Goal: Transaction & Acquisition: Purchase product/service

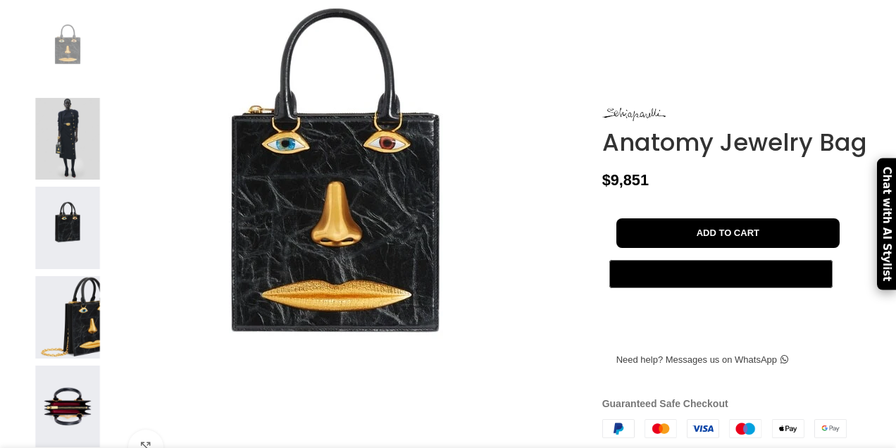
click at [465, 313] on img at bounding box center [335, 218] width 528 height 704
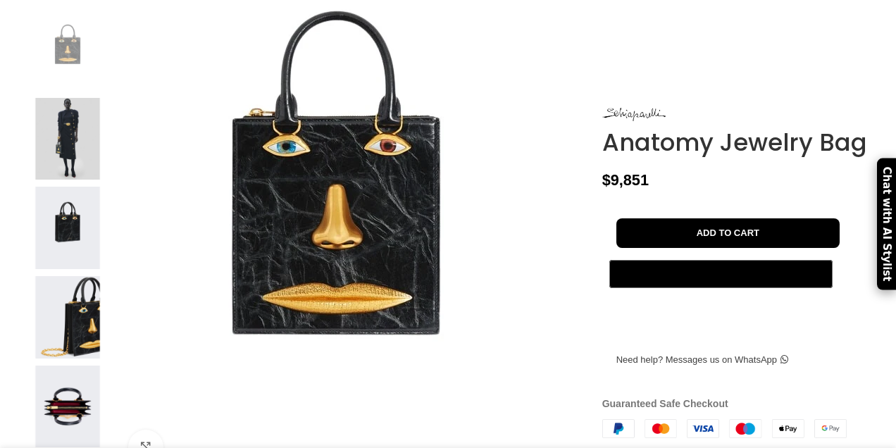
click at [393, 282] on img at bounding box center [336, 220] width 528 height 704
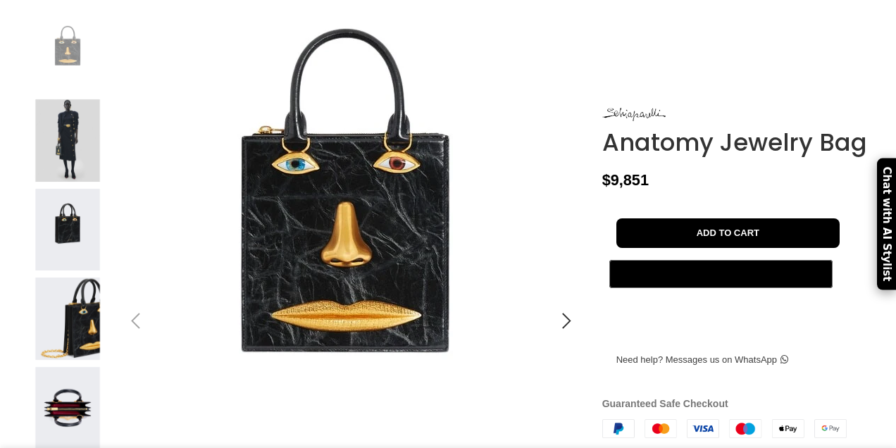
scroll to position [0, 148]
click at [393, 282] on img at bounding box center [345, 238] width 528 height 704
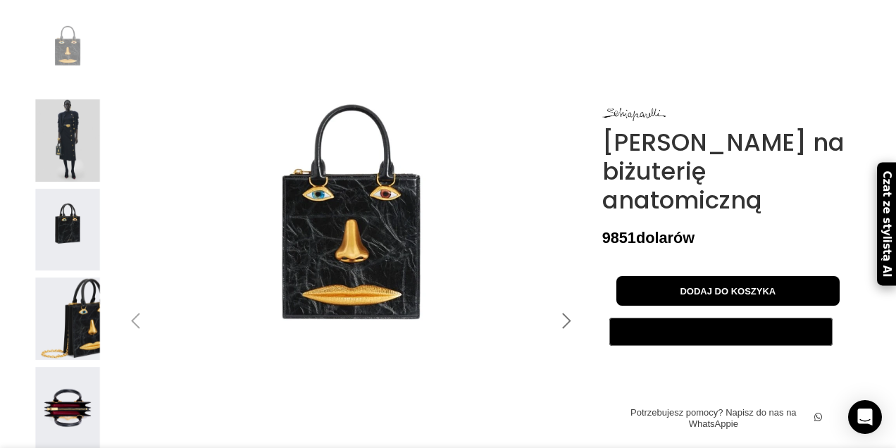
click at [564, 339] on div at bounding box center [566, 320] width 35 height 35
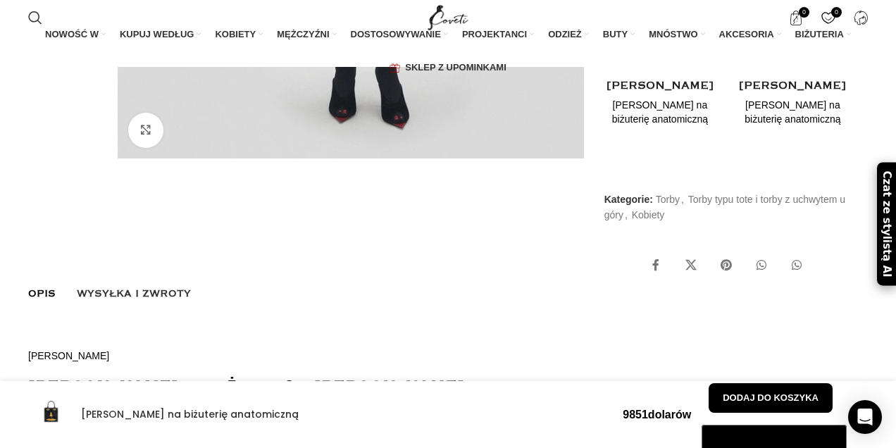
scroll to position [407, 0]
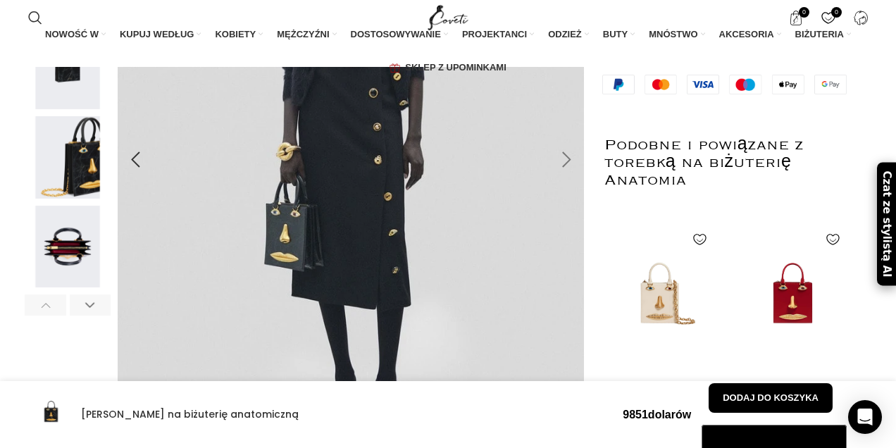
click at [566, 177] on div at bounding box center [566, 159] width 35 height 35
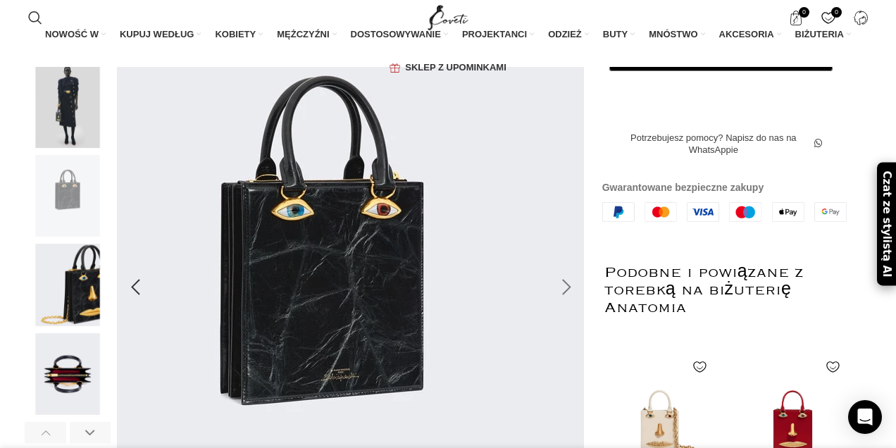
scroll to position [283, 0]
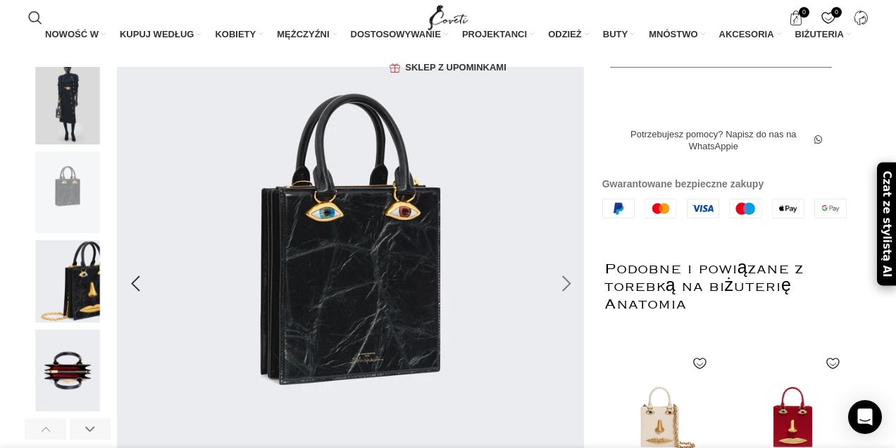
click at [567, 301] on div at bounding box center [566, 283] width 35 height 35
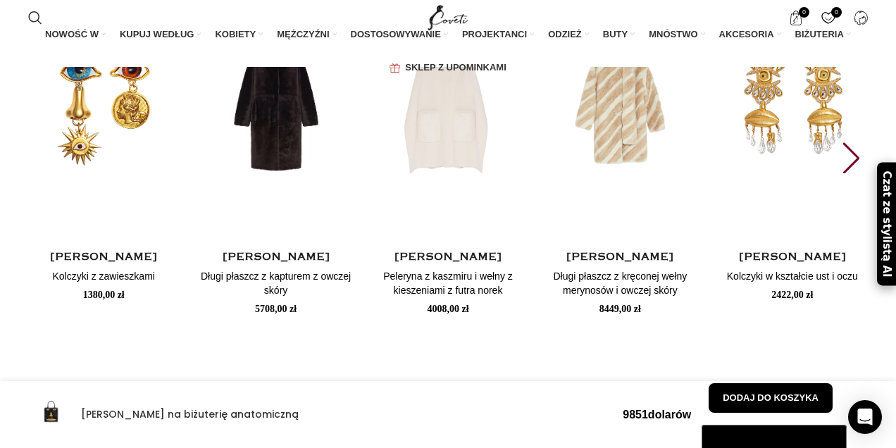
scroll to position [0, 1333]
click at [860, 173] on div "Następny slajd" at bounding box center [850, 157] width 19 height 31
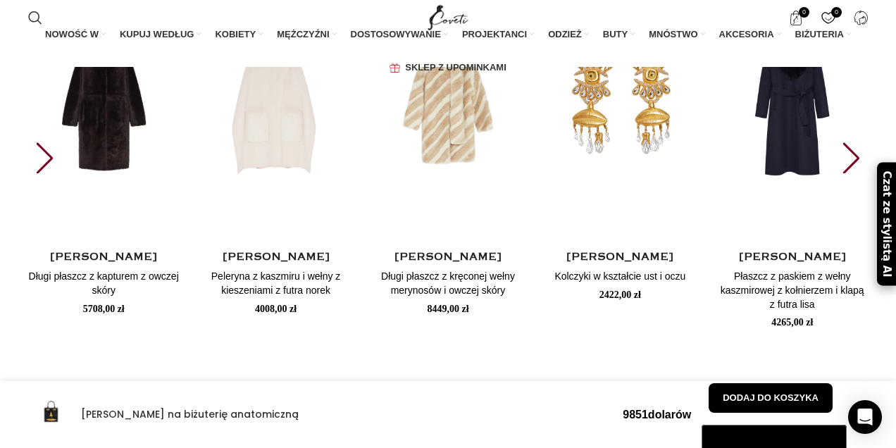
click at [860, 173] on div "Następny slajd" at bounding box center [850, 157] width 19 height 31
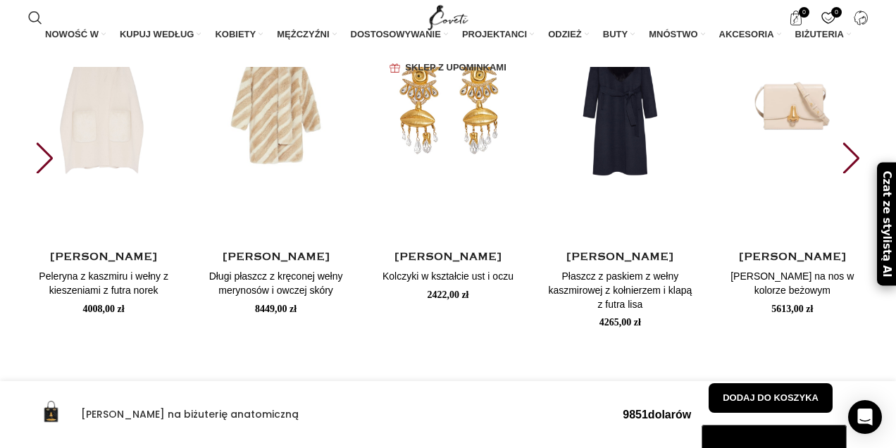
click at [860, 173] on div "Następny slajd" at bounding box center [850, 157] width 19 height 31
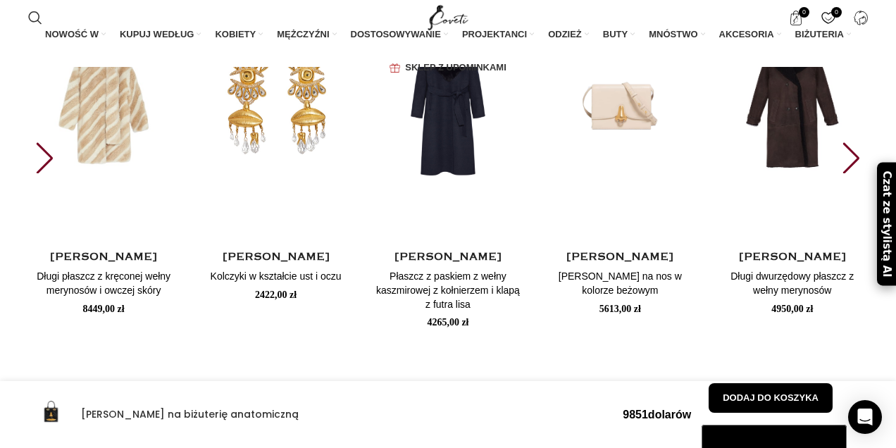
click at [860, 173] on div "Następny slajd" at bounding box center [850, 157] width 19 height 31
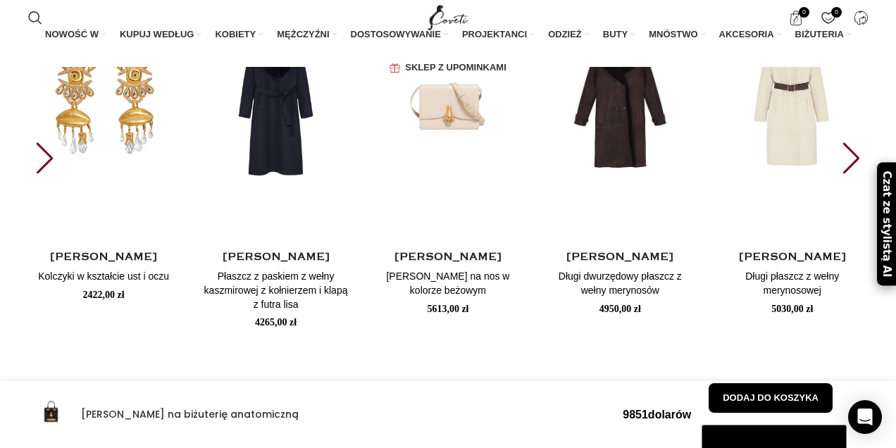
scroll to position [0, 1482]
click at [860, 173] on div "Następny slajd" at bounding box center [850, 157] width 19 height 31
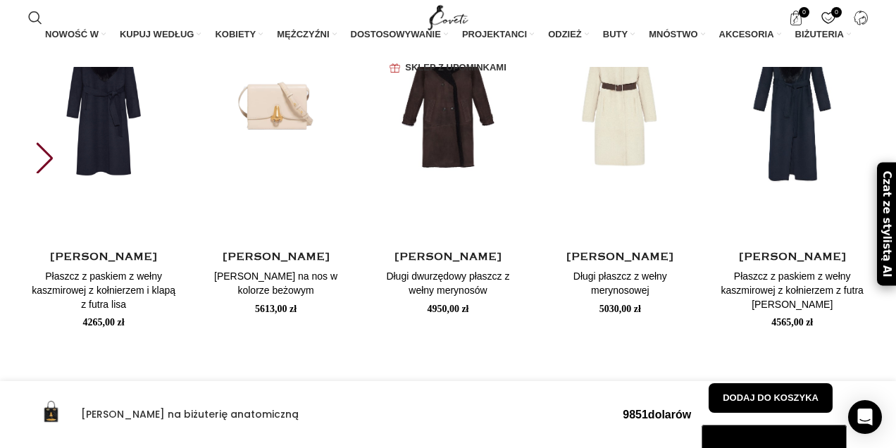
click at [860, 245] on img "10 / 10" at bounding box center [792, 386] width 151 height 282
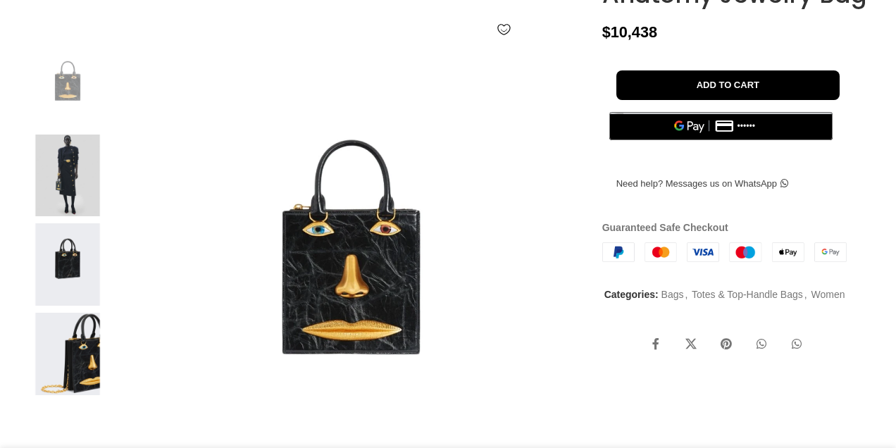
scroll to position [214, 0]
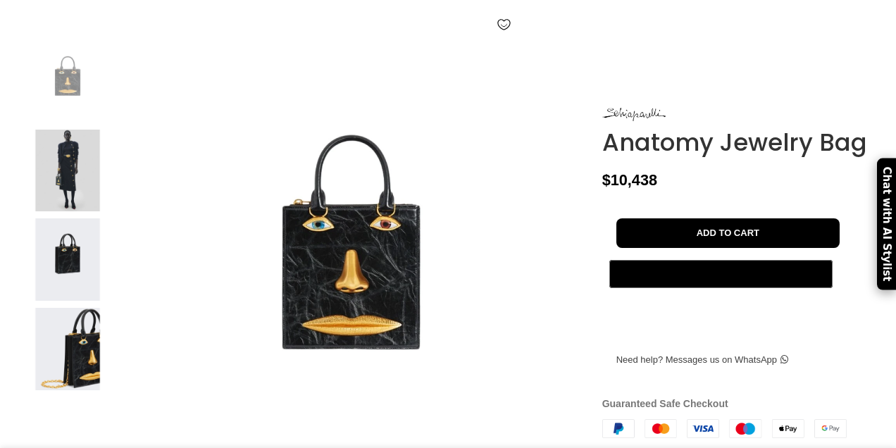
click at [54, 202] on img at bounding box center [68, 171] width 86 height 82
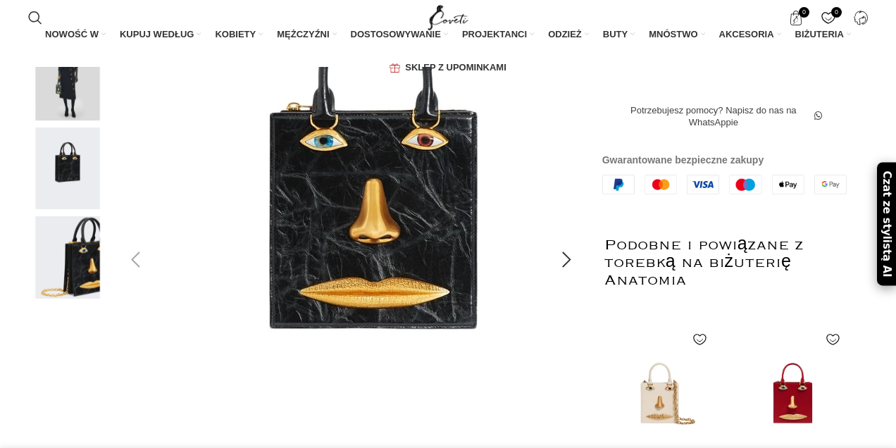
scroll to position [0, 148]
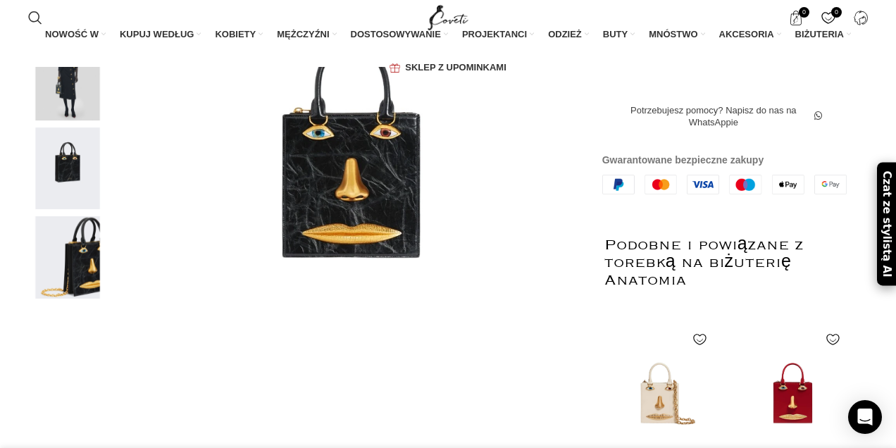
click at [68, 115] on img at bounding box center [68, 79] width 86 height 82
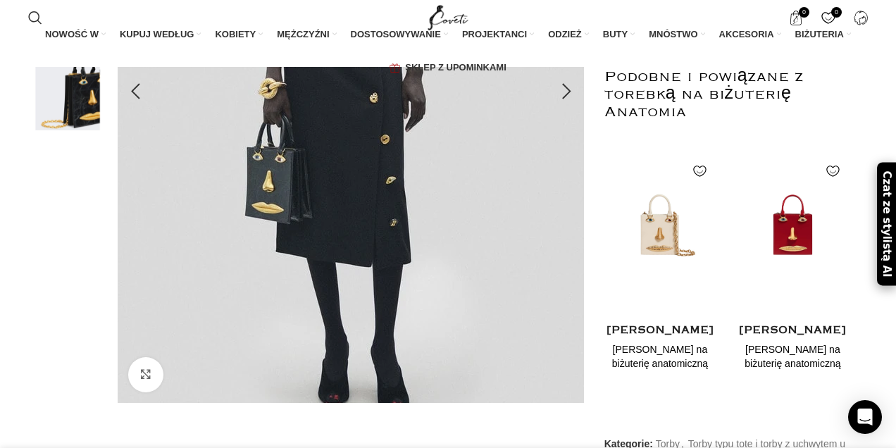
scroll to position [0, 296]
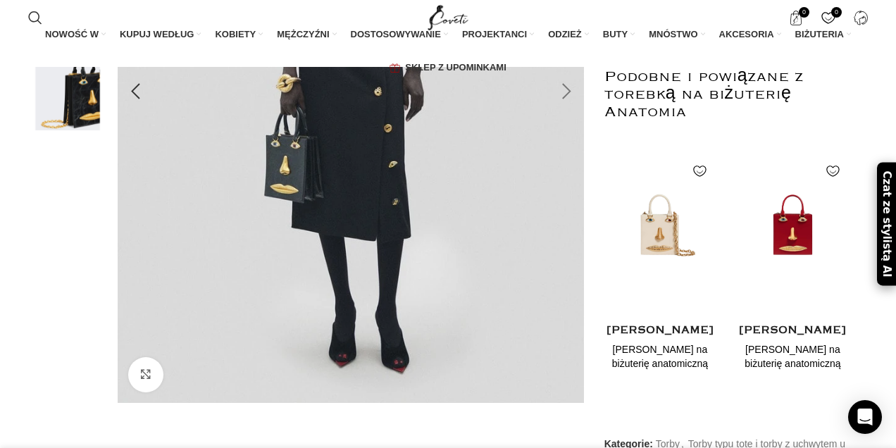
click at [571, 109] on div at bounding box center [566, 91] width 35 height 35
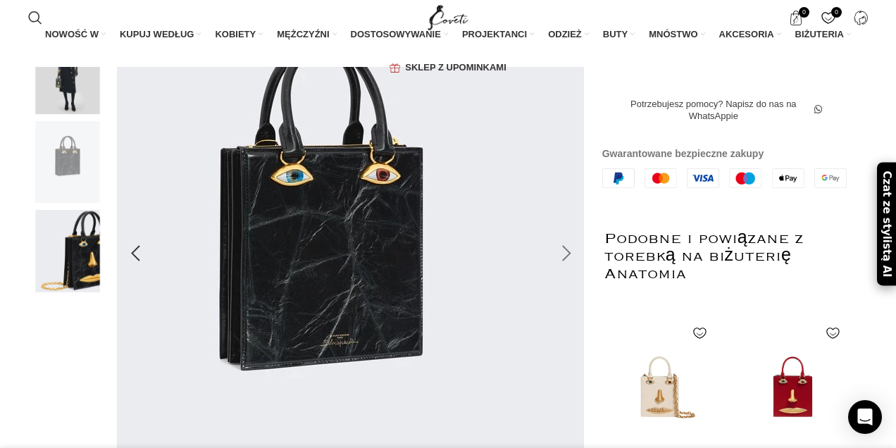
scroll to position [315, 0]
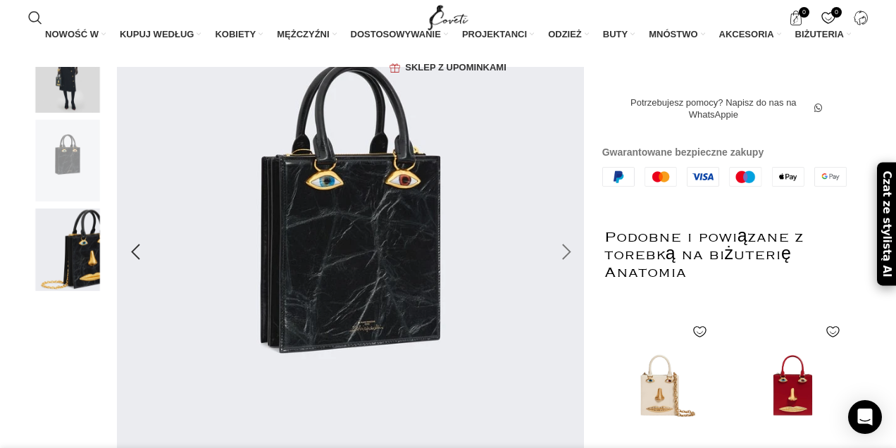
click at [567, 270] on div at bounding box center [566, 251] width 35 height 35
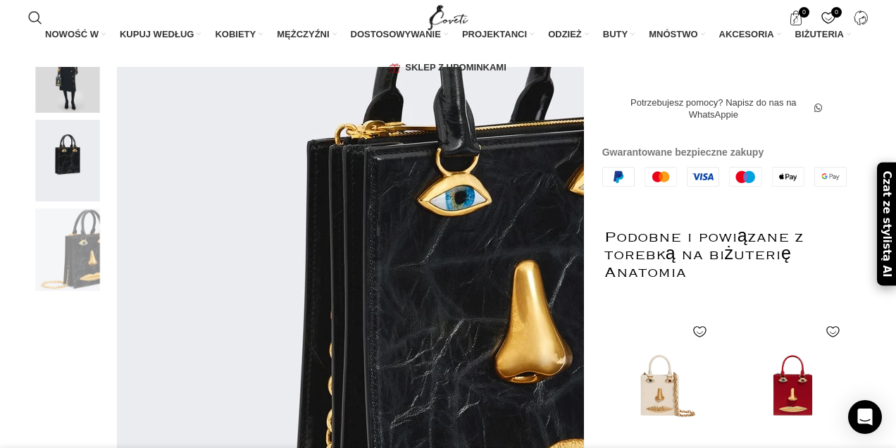
scroll to position [0, 444]
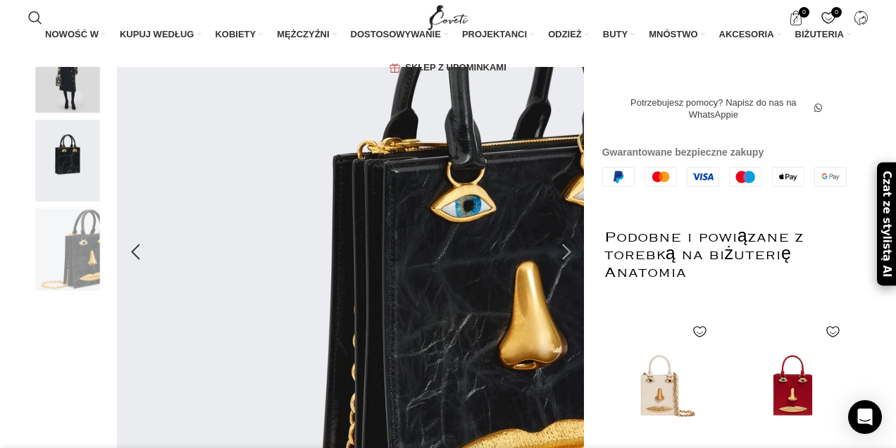
click at [572, 270] on div at bounding box center [566, 251] width 35 height 35
click at [567, 270] on div at bounding box center [566, 251] width 35 height 35
click at [565, 270] on div at bounding box center [566, 251] width 35 height 35
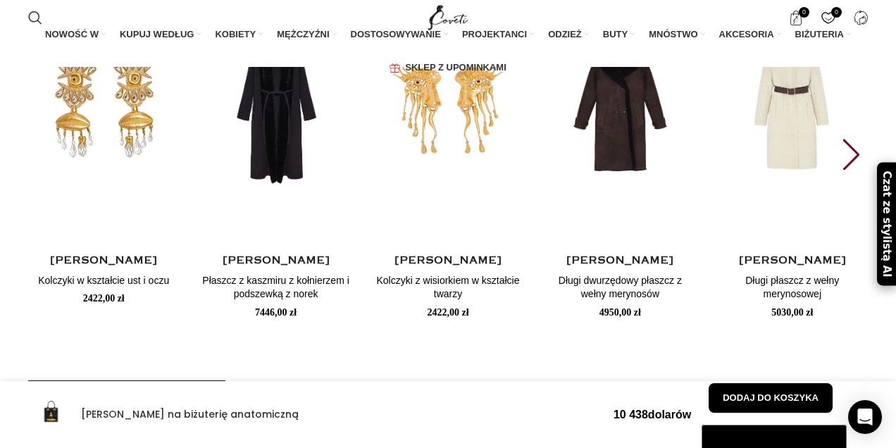
scroll to position [2254, 0]
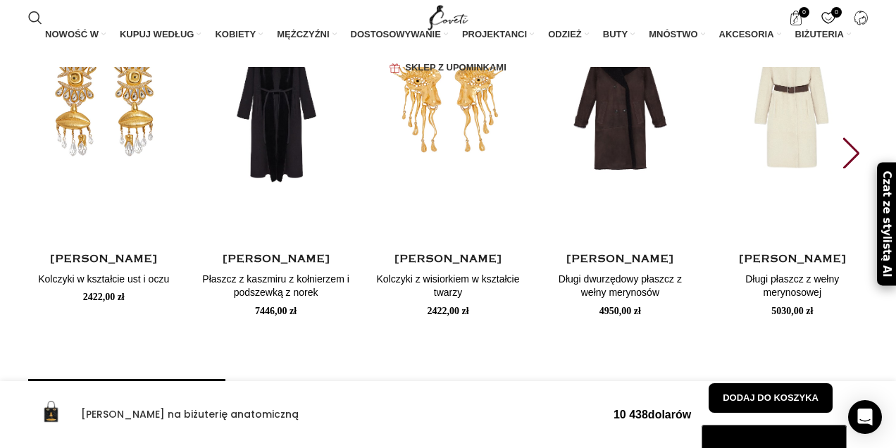
click at [853, 168] on div "Następny slajd" at bounding box center [850, 152] width 19 height 31
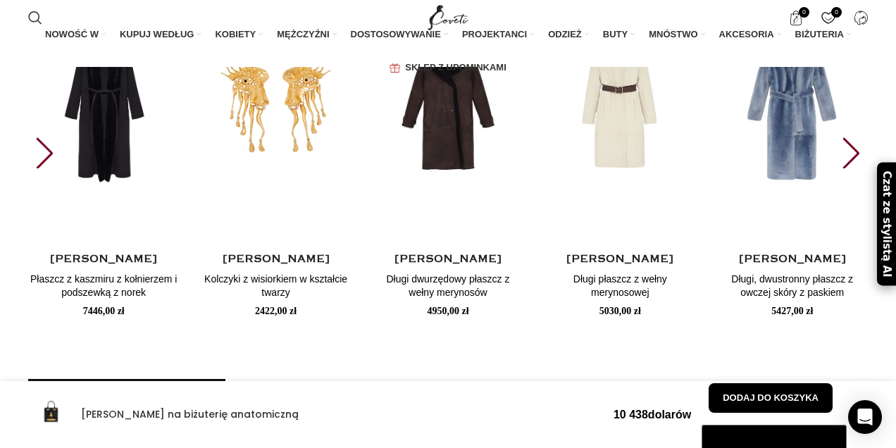
scroll to position [0, 1037]
click at [853, 168] on div "Następny slajd" at bounding box center [850, 152] width 19 height 31
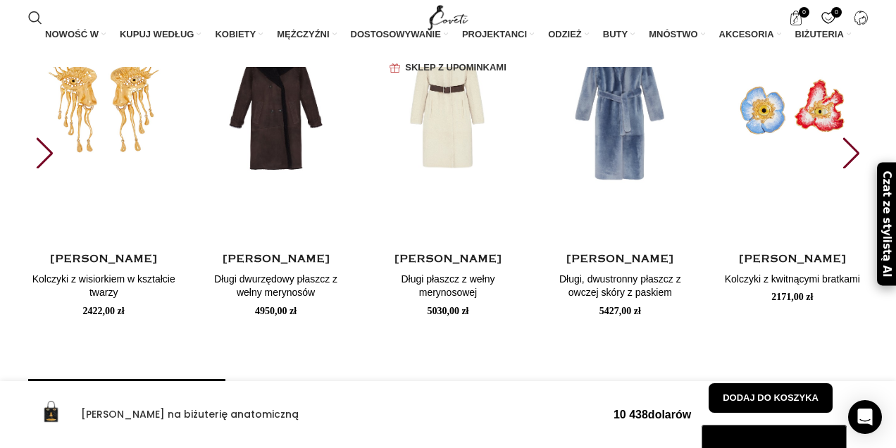
click at [853, 168] on div "Następny slajd" at bounding box center [850, 152] width 19 height 31
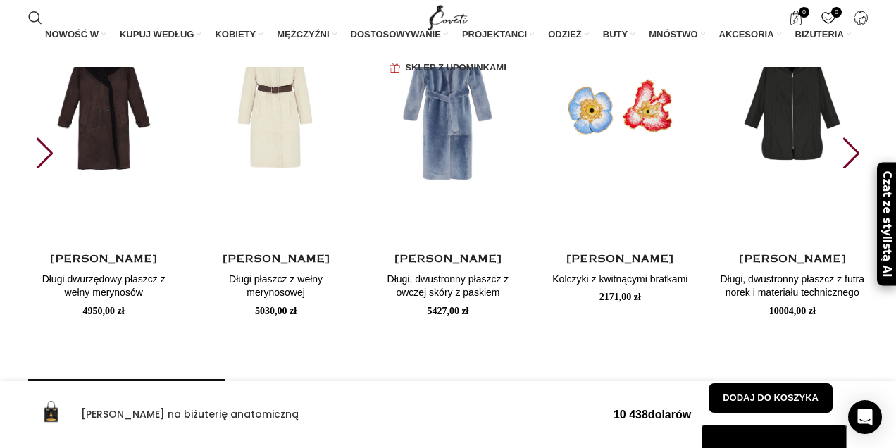
click at [853, 168] on div "Następny slajd" at bounding box center [850, 152] width 19 height 31
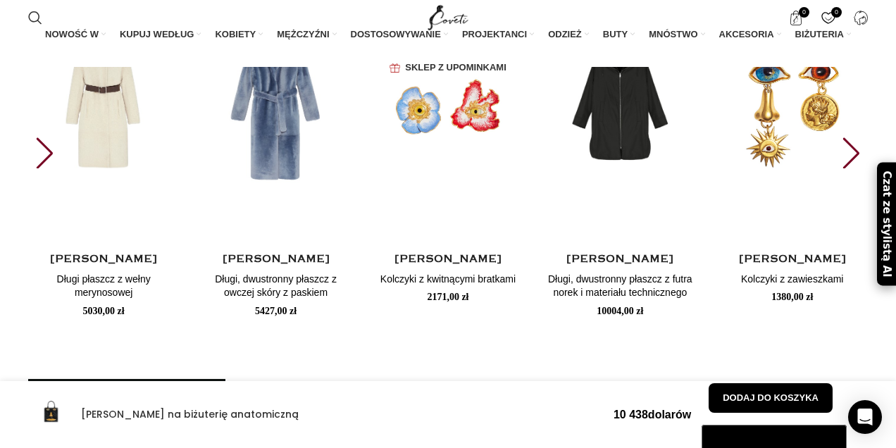
scroll to position [0, 1186]
click at [853, 168] on div "Następny slajd" at bounding box center [850, 152] width 19 height 31
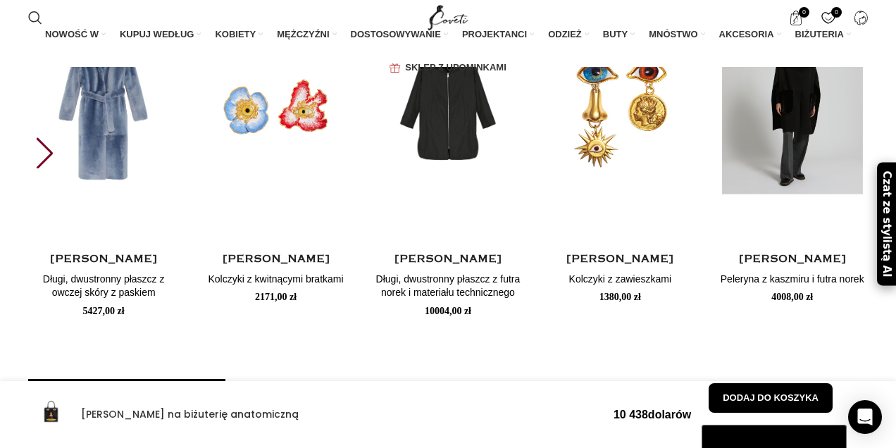
click at [853, 234] on img "10 / 10" at bounding box center [792, 106] width 156 height 290
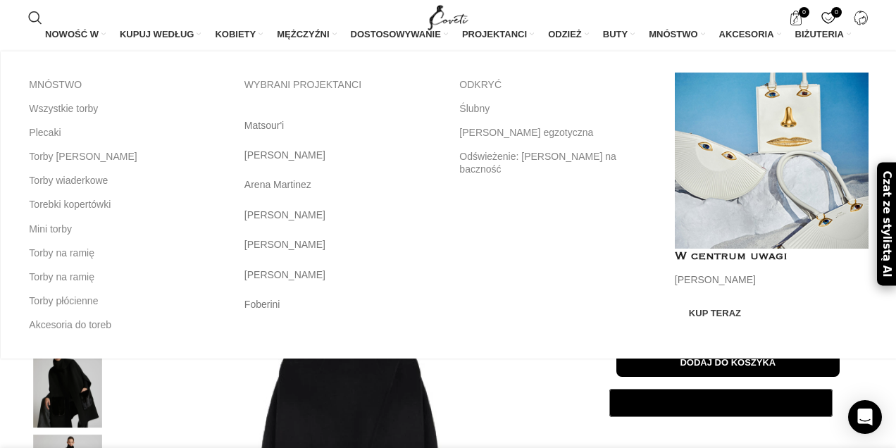
scroll to position [0, 296]
click at [737, 123] on link "Link banerowy" at bounding box center [771, 161] width 194 height 176
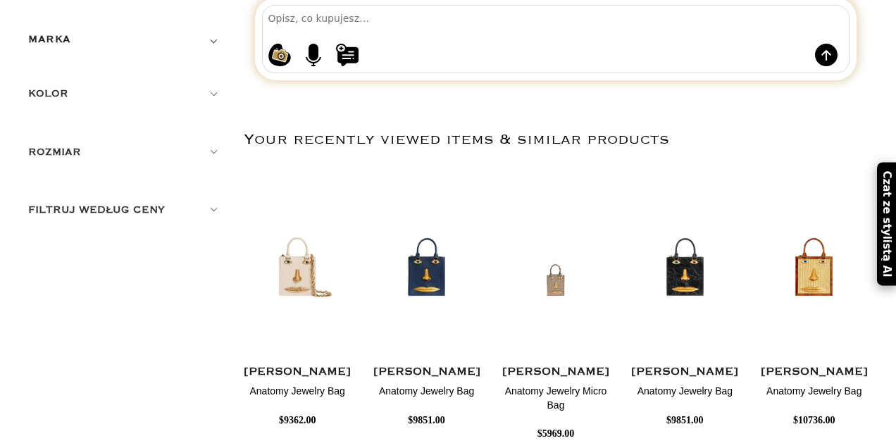
scroll to position [226, 0]
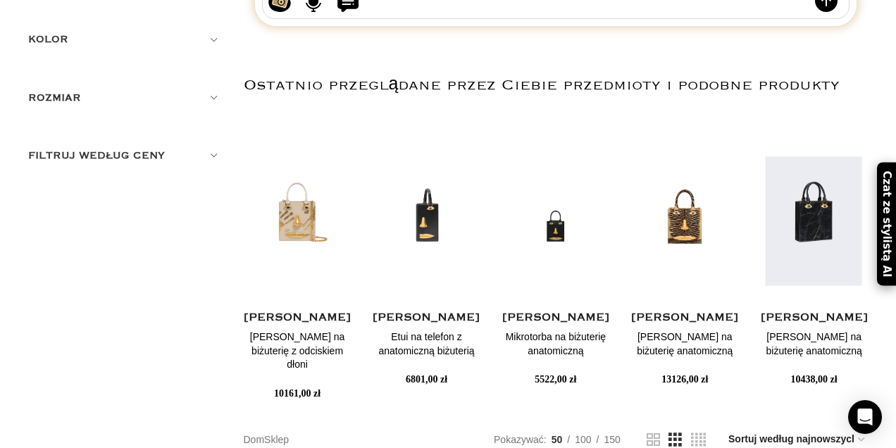
click at [809, 230] on img "16 / 30" at bounding box center [813, 221] width 111 height 174
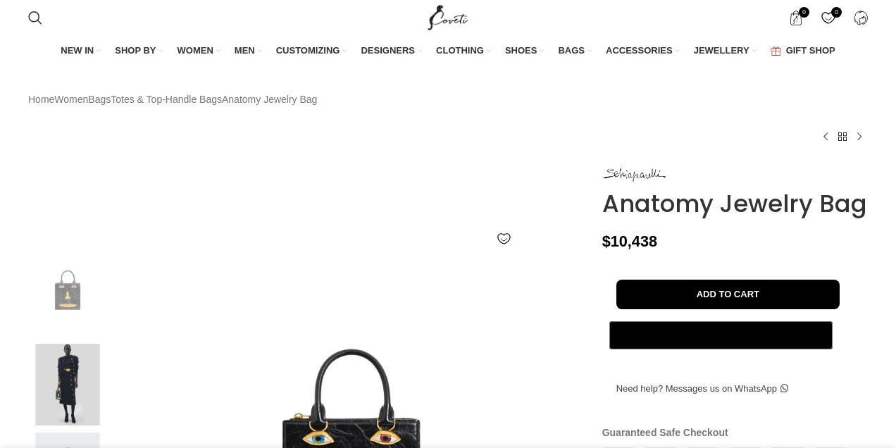
scroll to position [346, 0]
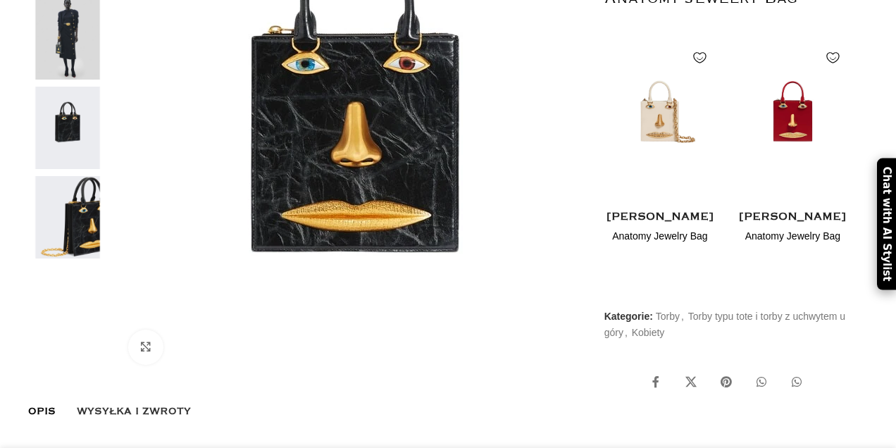
click at [323, 179] on img at bounding box center [355, 138] width 528 height 704
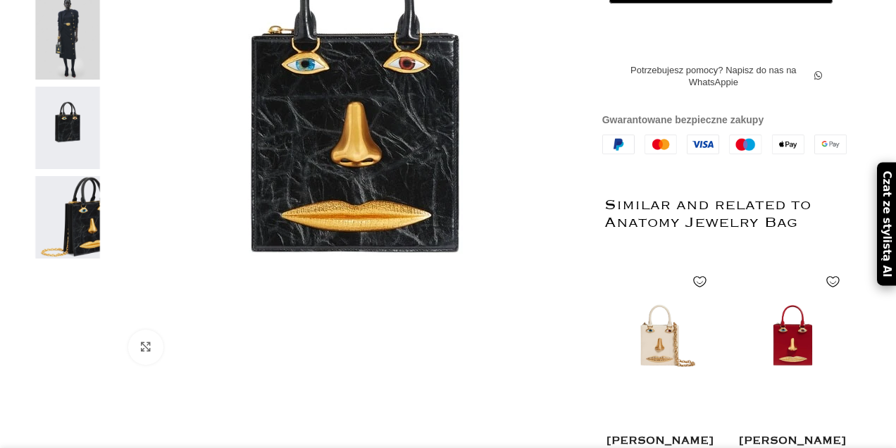
scroll to position [331, 0]
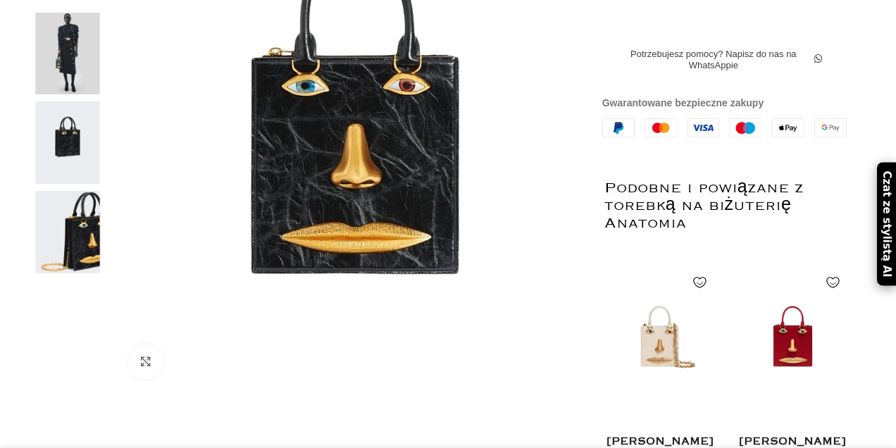
click at [323, 180] on img at bounding box center [355, 160] width 528 height 704
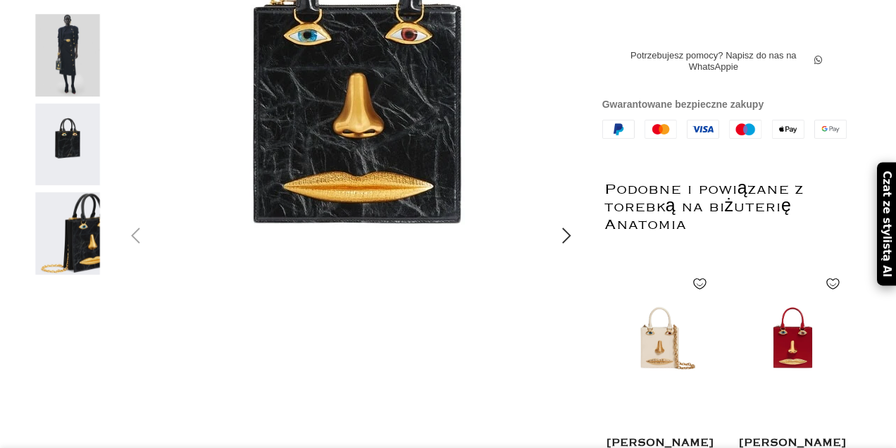
scroll to position [0, 148]
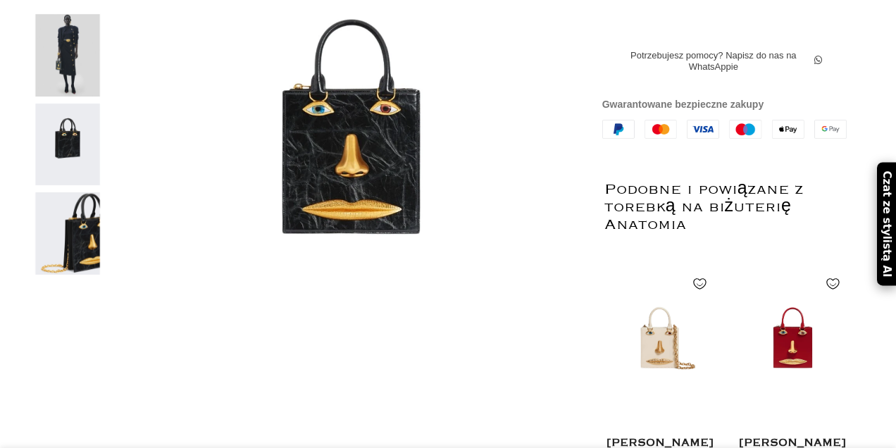
click at [75, 176] on img at bounding box center [68, 144] width 86 height 82
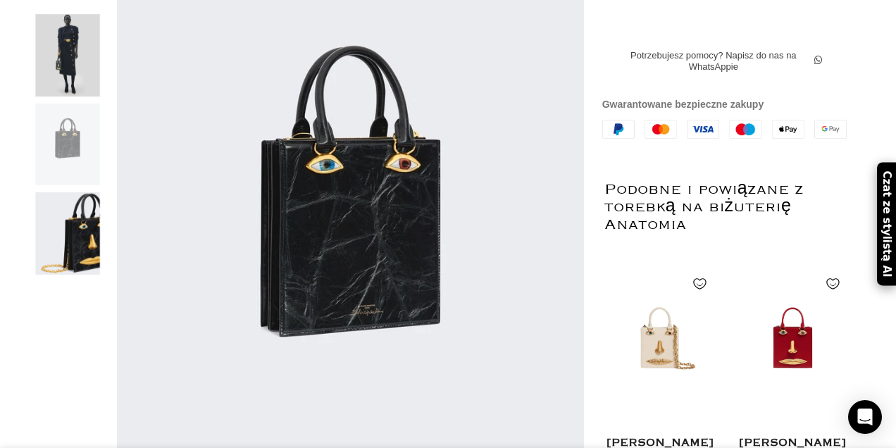
click at [88, 256] on img at bounding box center [68, 233] width 86 height 82
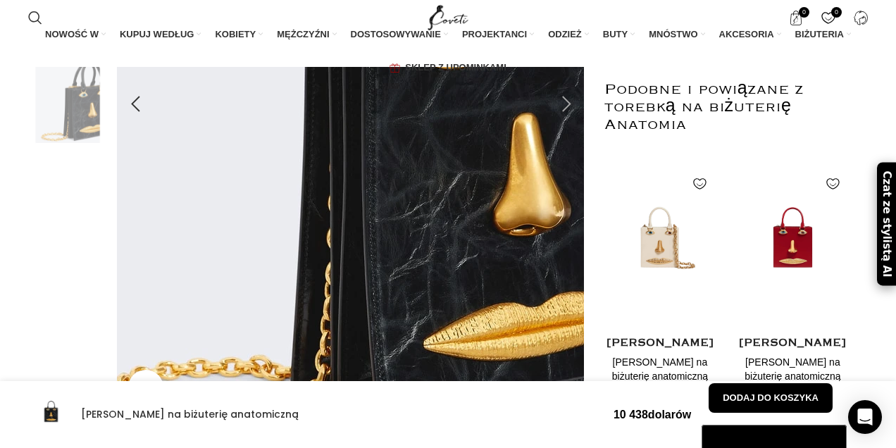
scroll to position [0, 444]
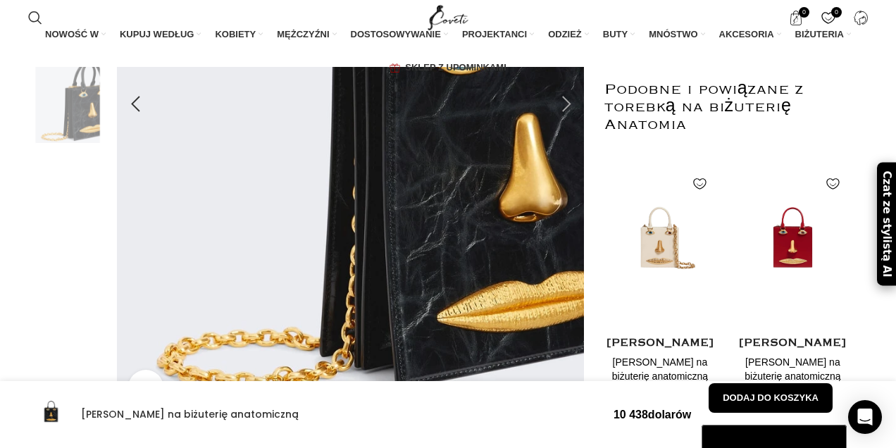
click at [565, 122] on div at bounding box center [566, 104] width 35 height 35
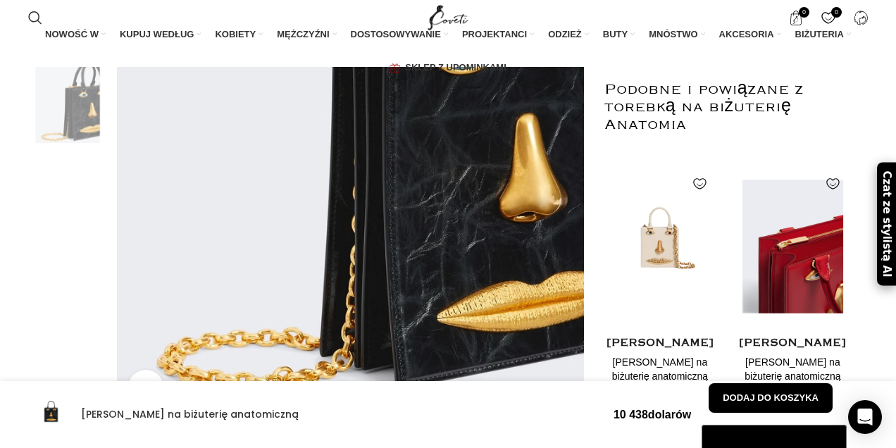
click at [815, 278] on img "2 / 2" at bounding box center [792, 246] width 115 height 174
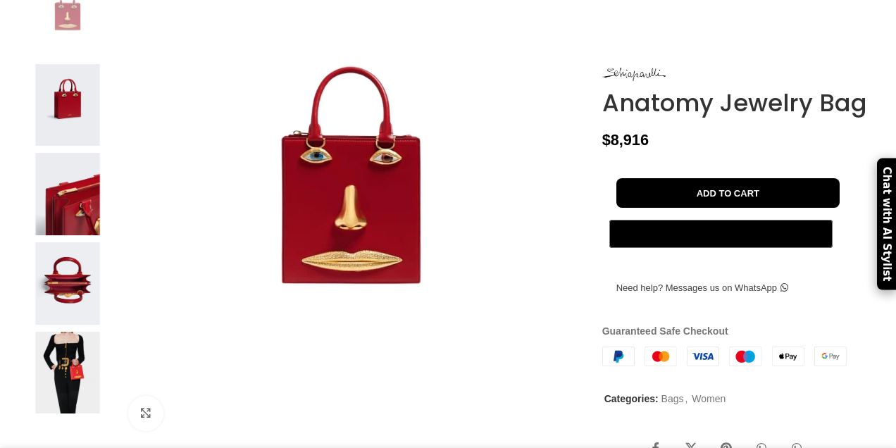
scroll to position [314, 0]
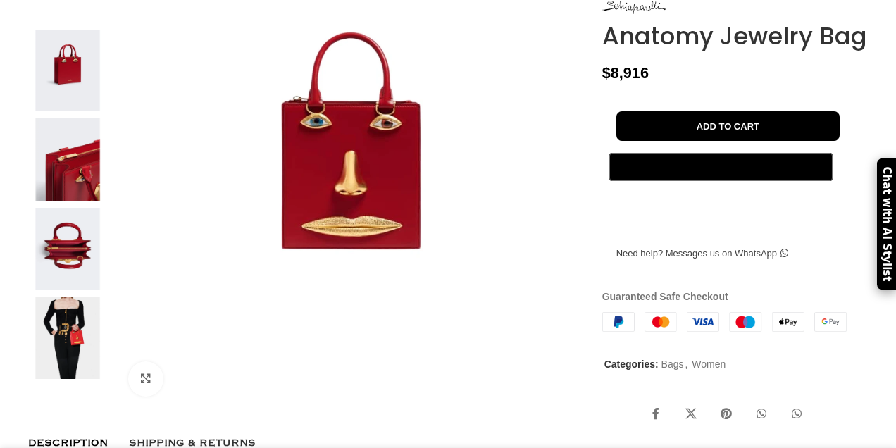
click at [65, 280] on img at bounding box center [68, 249] width 86 height 82
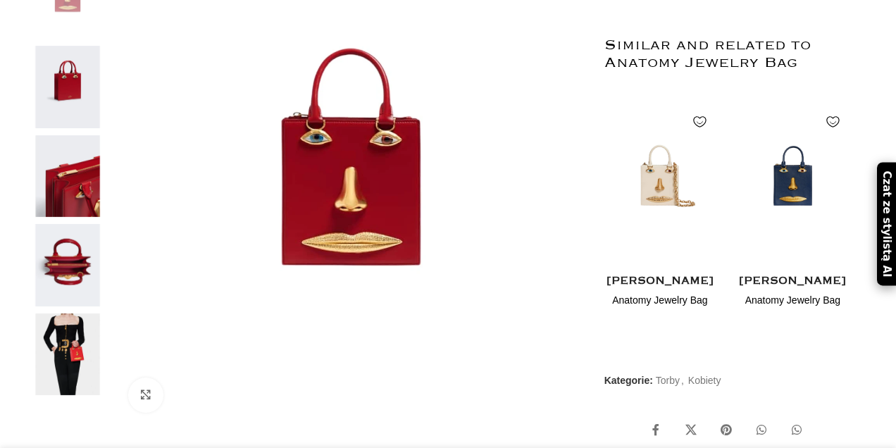
scroll to position [0, 148]
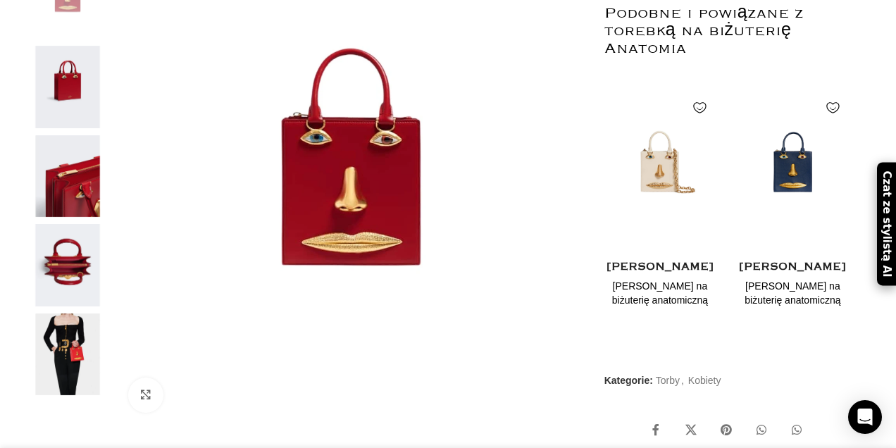
click at [76, 291] on img at bounding box center [68, 265] width 86 height 82
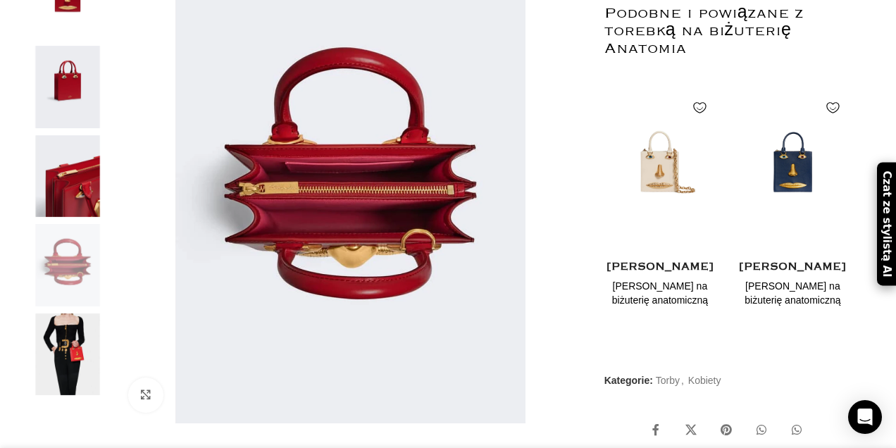
scroll to position [0, 296]
click at [73, 379] on img at bounding box center [68, 354] width 86 height 82
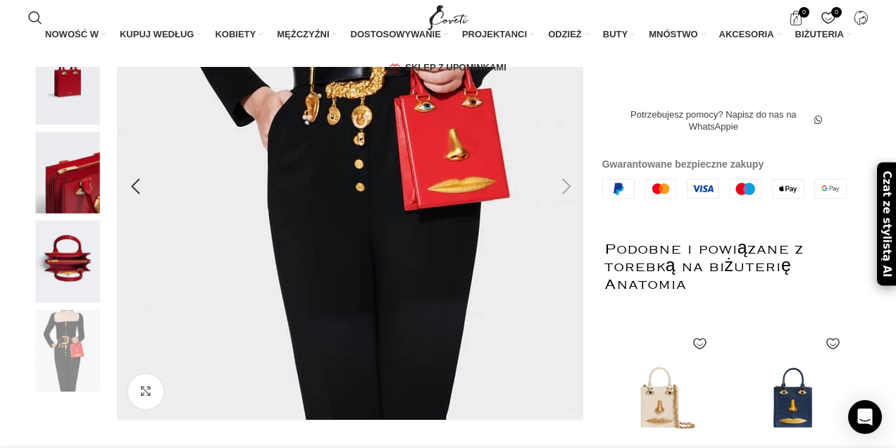
scroll to position [0, 741]
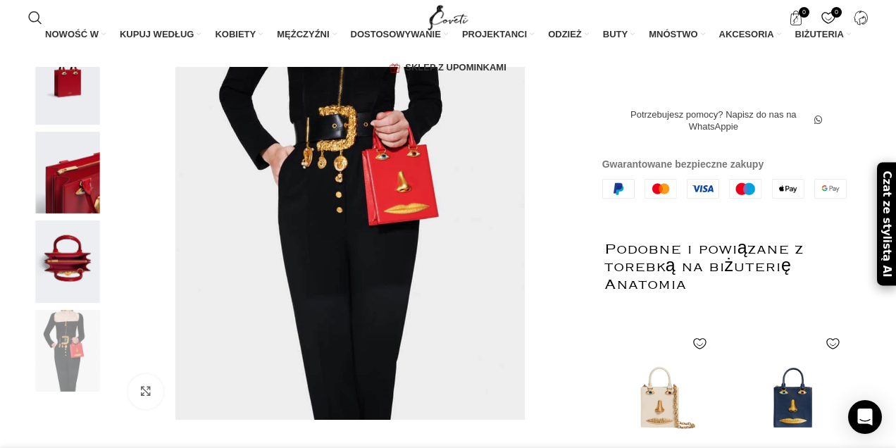
click at [69, 113] on img at bounding box center [68, 83] width 86 height 82
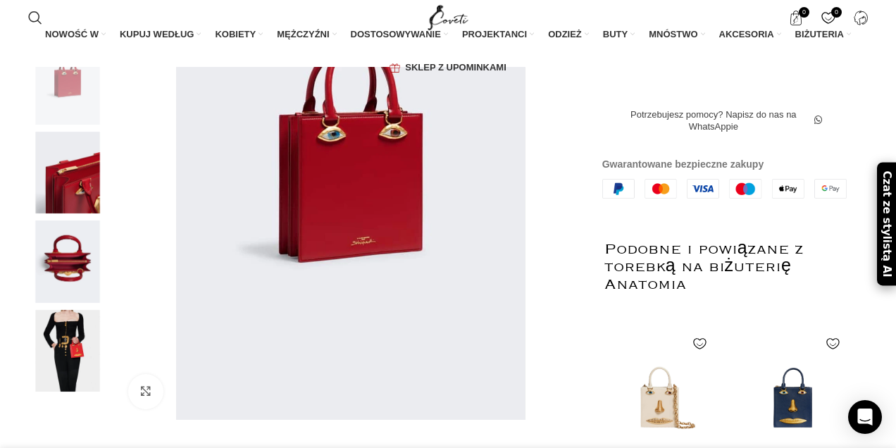
click at [65, 214] on img at bounding box center [68, 173] width 86 height 82
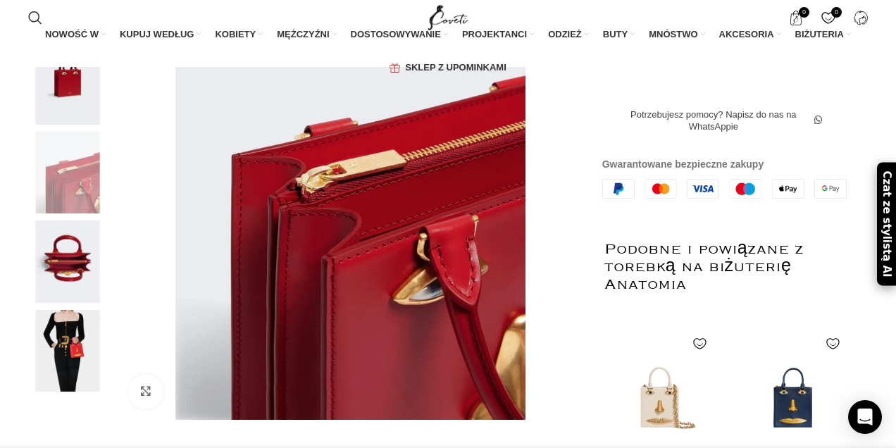
scroll to position [0, 889]
click at [65, 283] on img at bounding box center [68, 261] width 86 height 82
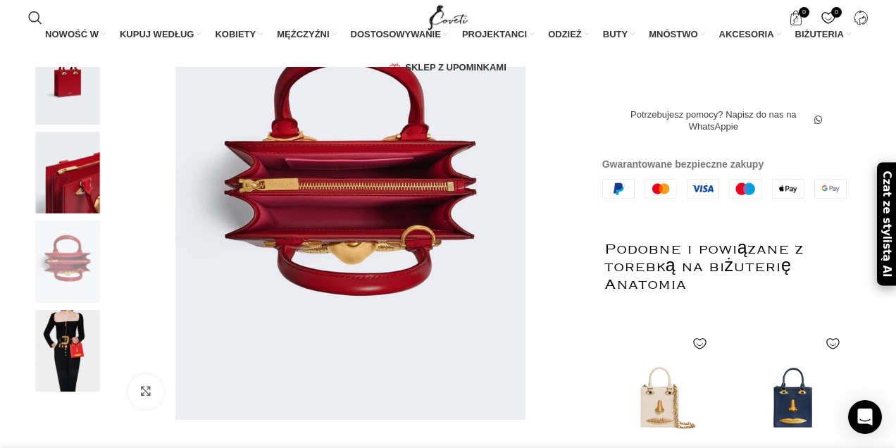
click at [73, 379] on img at bounding box center [68, 351] width 86 height 82
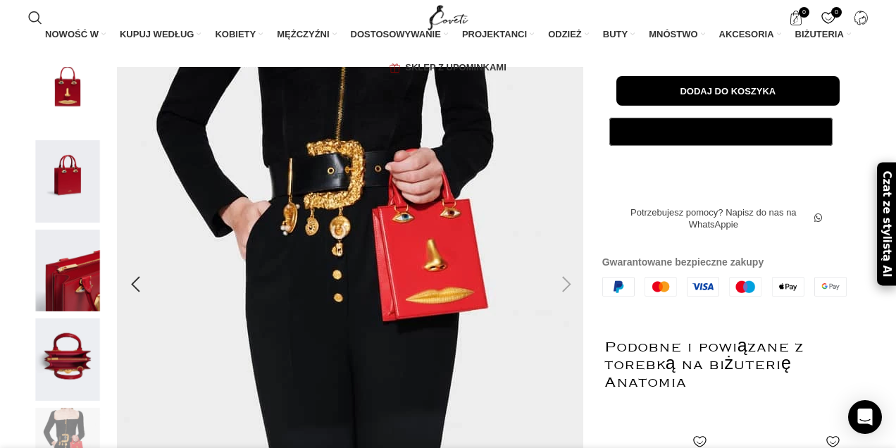
scroll to position [0, 1037]
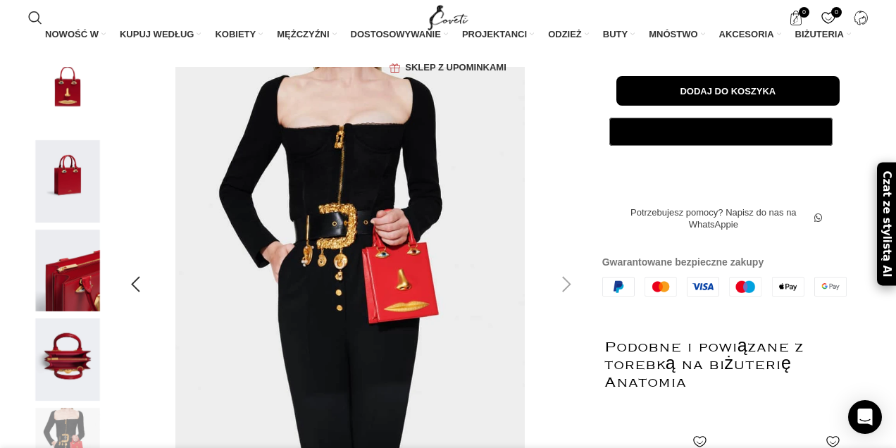
click at [567, 302] on div at bounding box center [566, 284] width 35 height 35
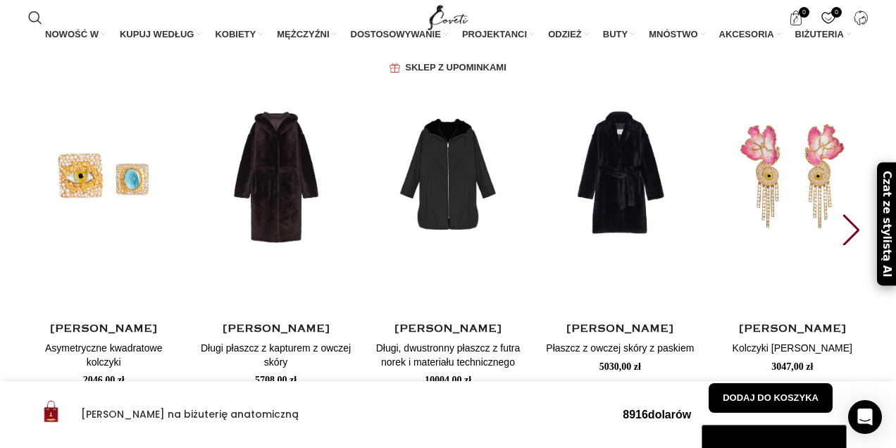
scroll to position [0, 0]
click at [856, 245] on div "Następny slajd" at bounding box center [850, 229] width 19 height 31
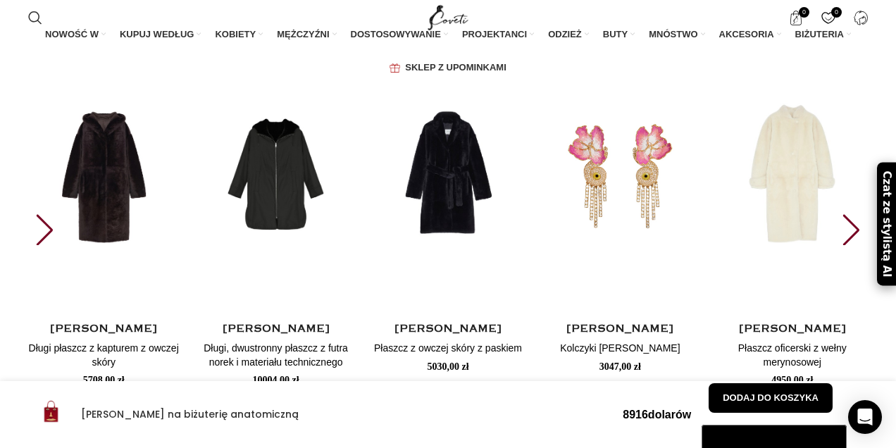
click at [856, 245] on div "Następny slajd" at bounding box center [850, 229] width 19 height 31
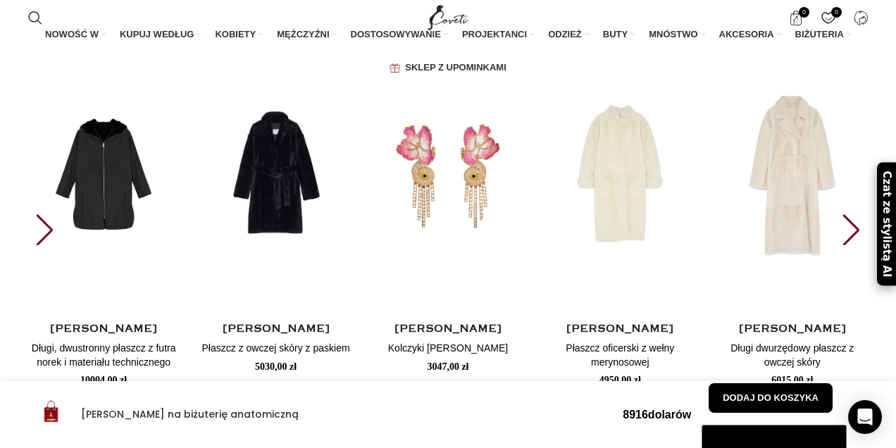
click at [855, 245] on div "Następny slajd" at bounding box center [850, 229] width 19 height 31
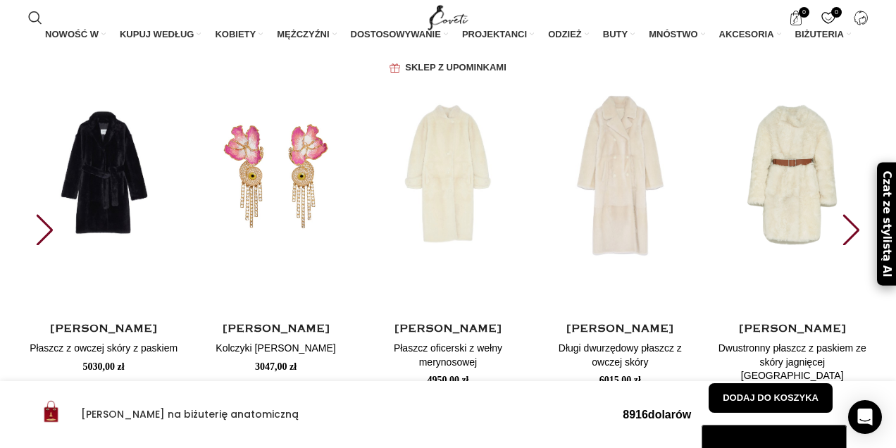
click at [855, 245] on div "Następny slajd" at bounding box center [850, 229] width 19 height 31
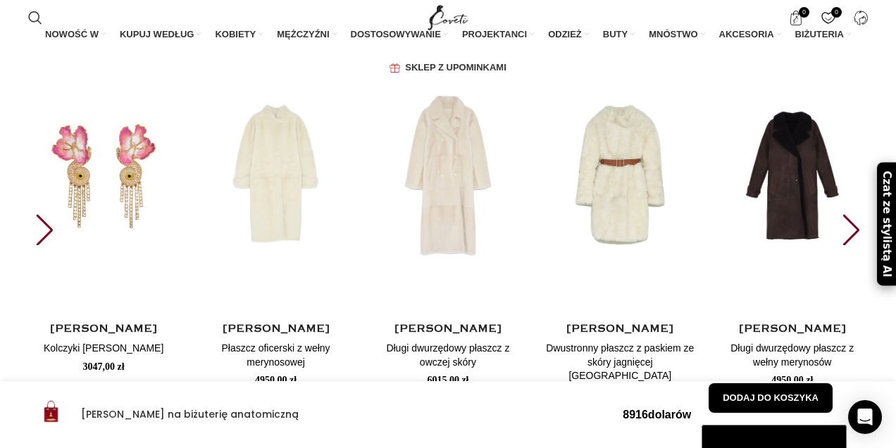
click at [855, 245] on div "Następny slajd" at bounding box center [850, 229] width 19 height 31
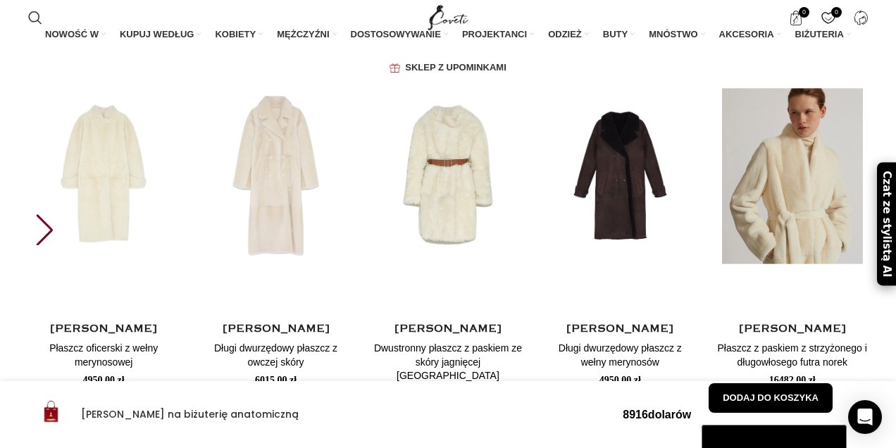
scroll to position [0, 148]
click at [855, 303] on img "10 / 10" at bounding box center [792, 176] width 156 height 290
